Goal: Transaction & Acquisition: Purchase product/service

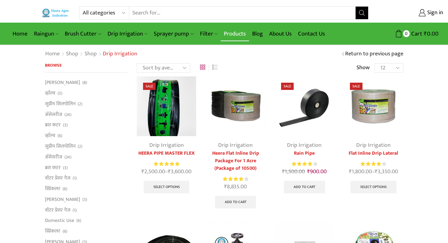
click at [229, 32] on link "Products" at bounding box center [235, 33] width 28 height 15
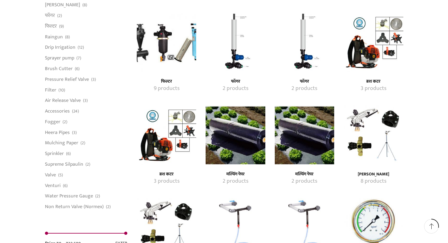
scroll to position [503, 0]
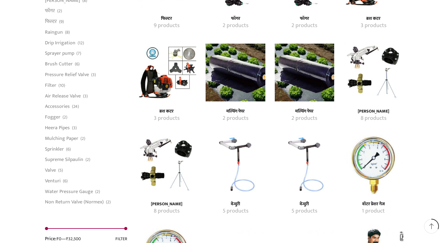
click at [257, 80] on img "Visit product category मल्चिंग पेपर" at bounding box center [235, 71] width 59 height 59
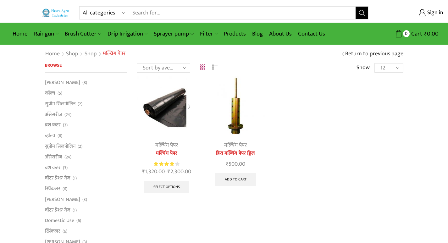
click at [189, 108] on div at bounding box center [189, 106] width 14 height 17
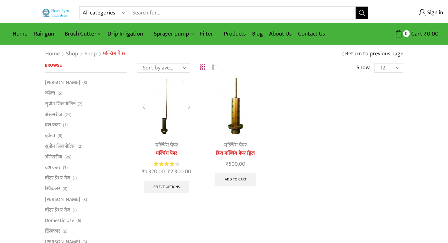
click at [189, 108] on div at bounding box center [189, 106] width 14 height 17
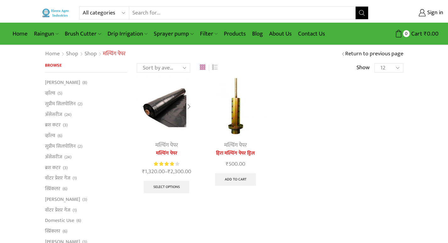
click at [189, 109] on div at bounding box center [189, 106] width 14 height 17
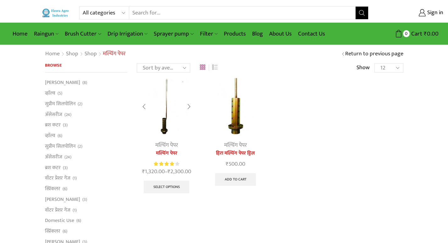
click at [189, 107] on div at bounding box center [189, 106] width 14 height 17
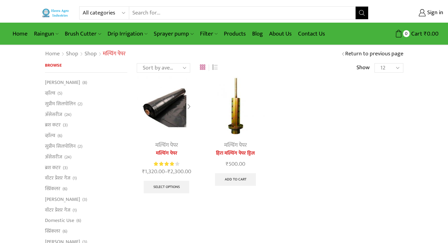
click at [189, 107] on div at bounding box center [189, 106] width 14 height 17
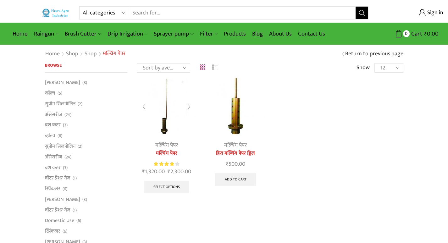
click at [189, 107] on div at bounding box center [189, 106] width 14 height 17
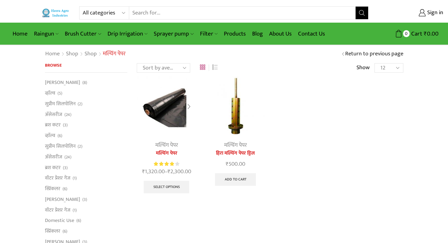
click at [189, 108] on div at bounding box center [189, 106] width 14 height 17
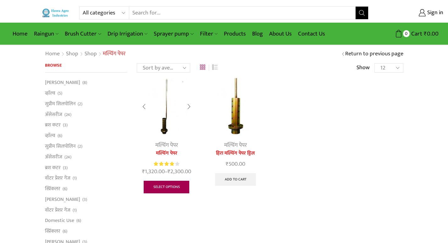
click at [172, 188] on link "Select options" at bounding box center [167, 187] width 46 height 13
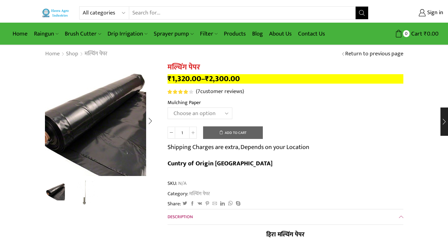
click at [121, 116] on img "1 / 2" at bounding box center [93, 120] width 157 height 157
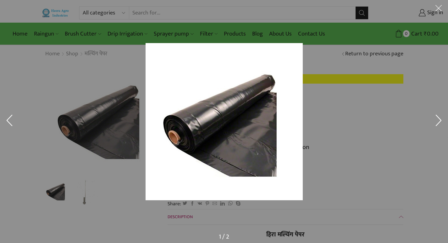
click at [251, 102] on img at bounding box center [224, 121] width 157 height 157
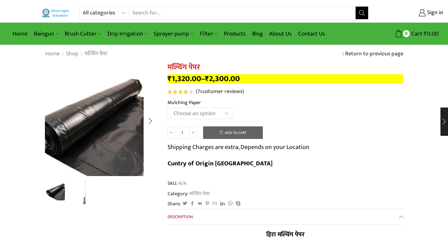
click at [128, 103] on img "1 / 2" at bounding box center [91, 125] width 157 height 157
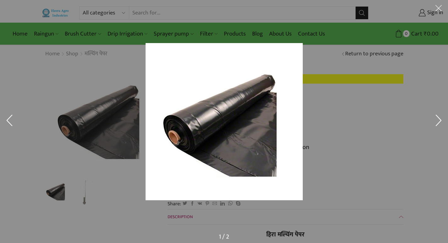
click at [439, 7] on button at bounding box center [438, 9] width 19 height 19
